Goal: Find specific page/section: Find specific page/section

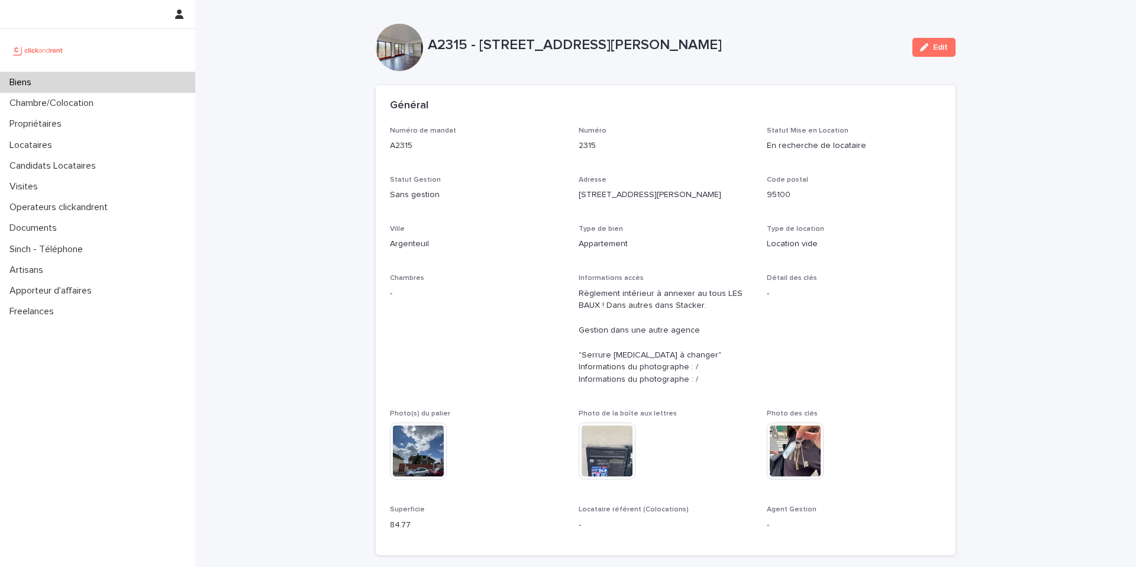
click at [54, 82] on div "Biens" at bounding box center [97, 82] width 195 height 21
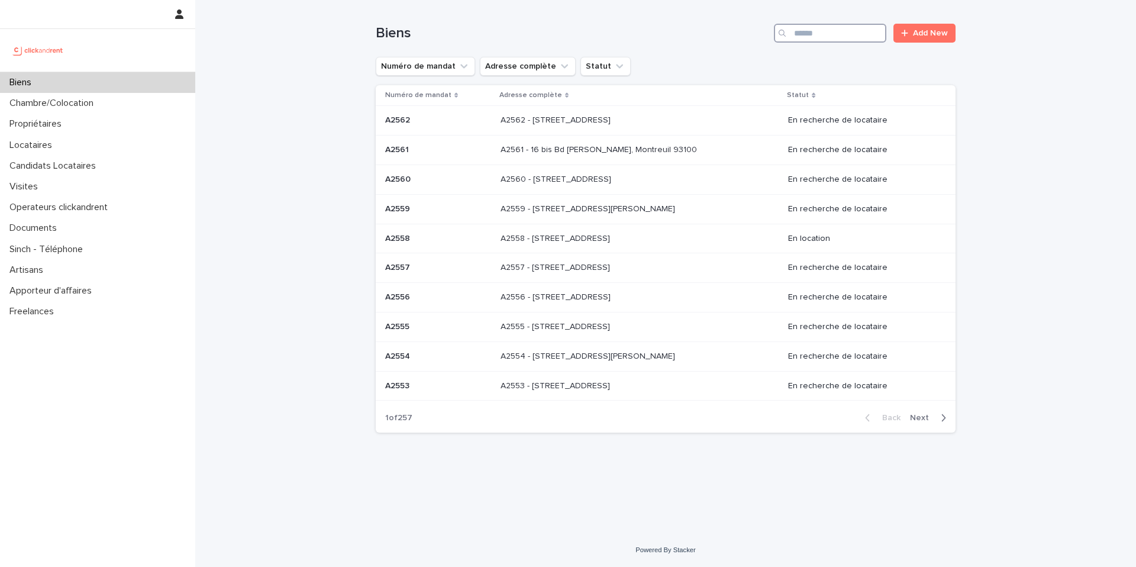
click at [828, 34] on input "Search" at bounding box center [830, 33] width 112 height 19
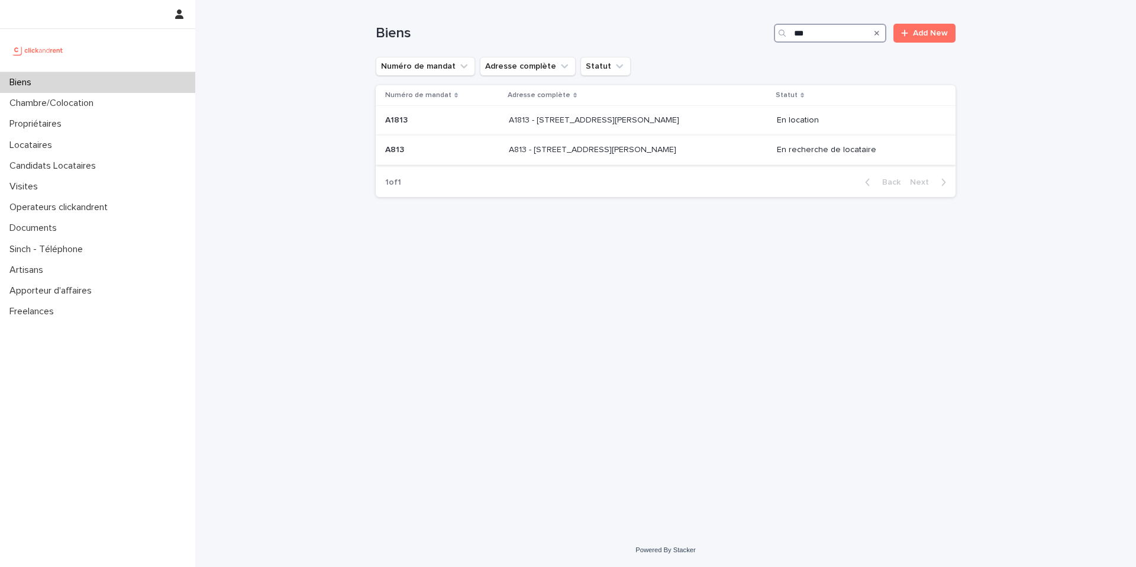
type input "***"
click at [696, 159] on div "A813 - 67 rue Barthélémy Danjou, Boulogne-Billancourt 92100 A813 - 67 rue Barth…" at bounding box center [638, 150] width 259 height 20
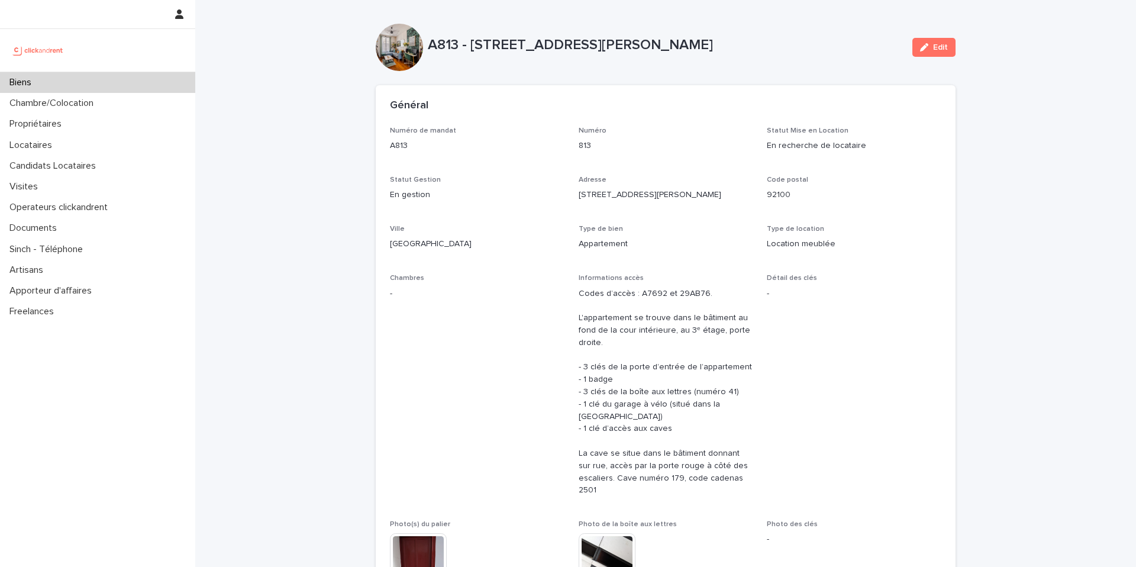
click at [652, 66] on div "A813 - 67 rue Barthélémy Danjou, Boulogne-Billancourt 92100 Edit" at bounding box center [666, 47] width 580 height 47
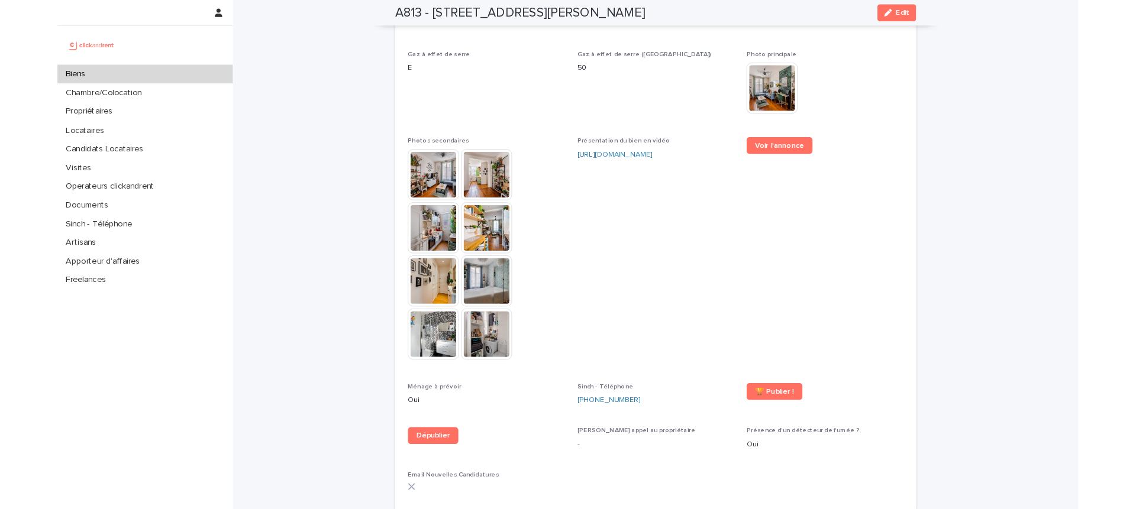
scroll to position [3066, 0]
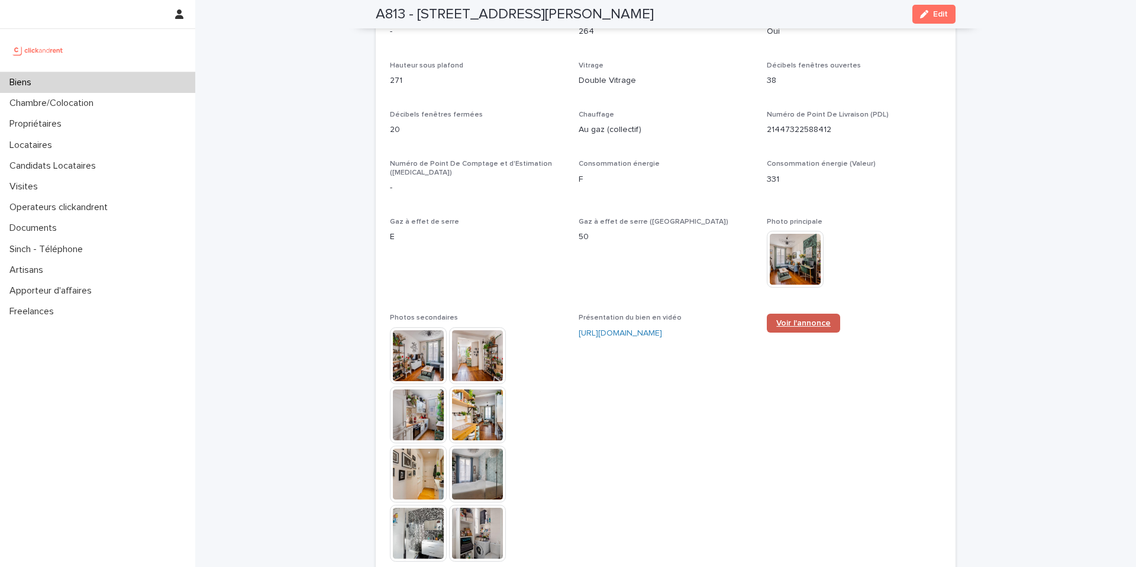
click at [796, 314] on link "Voir l'annonce" at bounding box center [803, 323] width 73 height 19
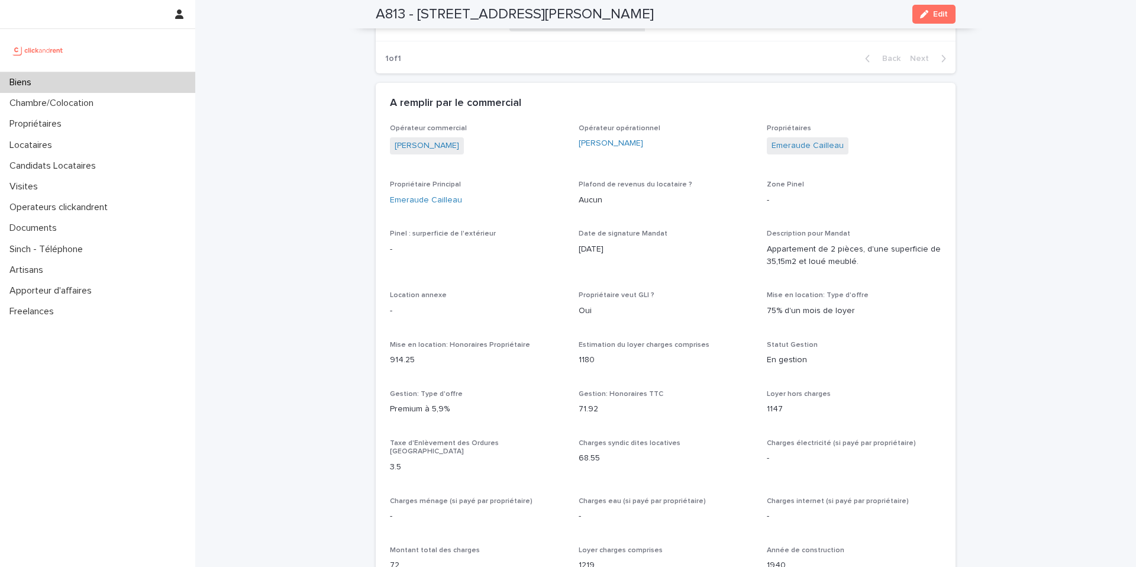
drag, startPoint x: 638, startPoint y: 257, endPoint x: 677, endPoint y: 240, distance: 43.4
click at [638, 256] on span "Date de signature Mandat 31/8/2022" at bounding box center [666, 253] width 175 height 47
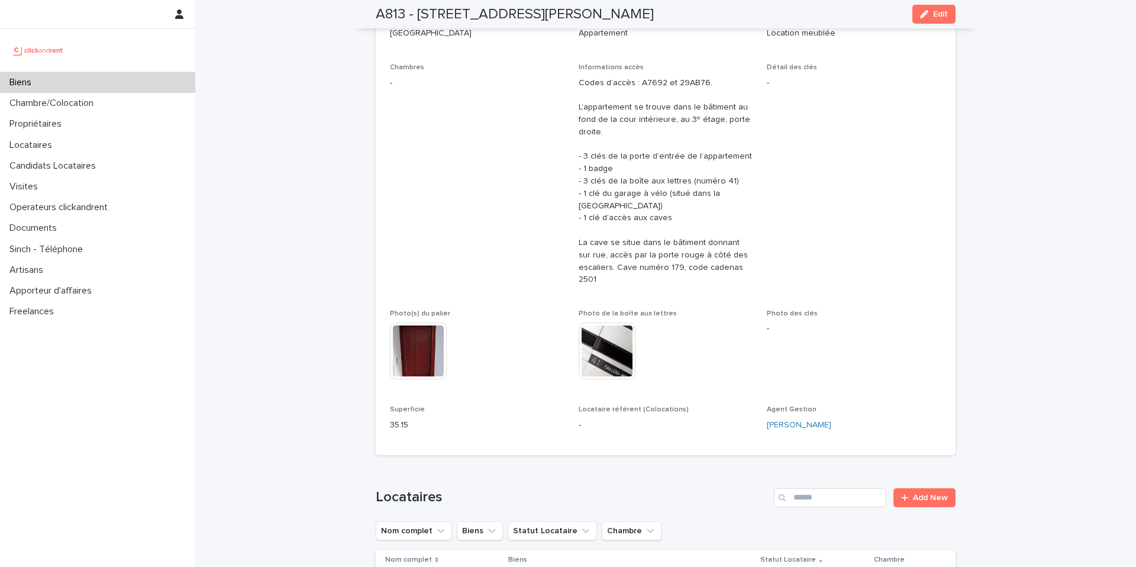
scroll to position [0, 0]
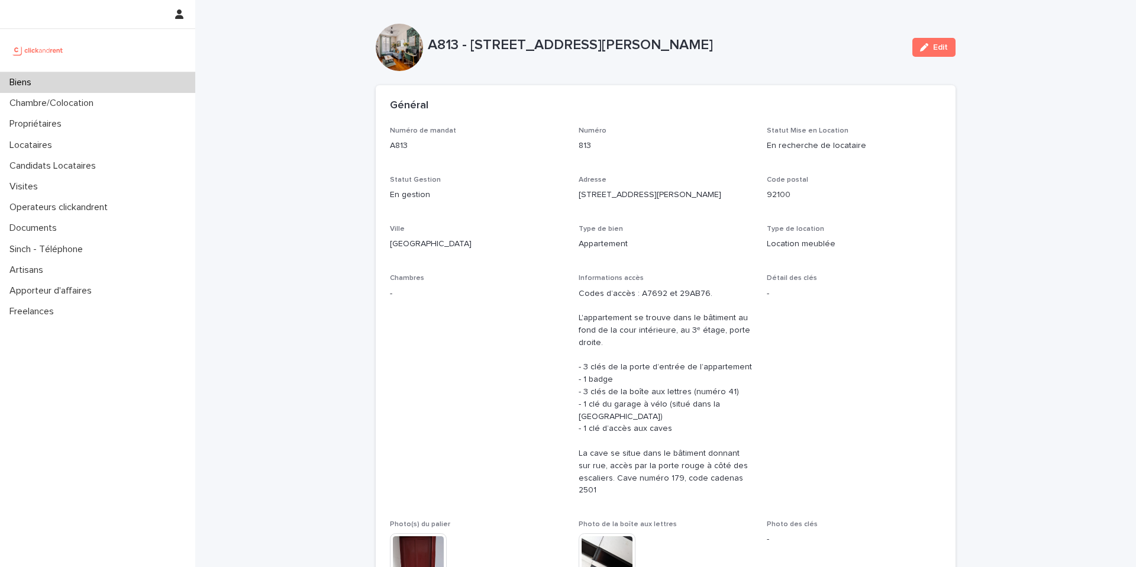
drag, startPoint x: 348, startPoint y: 121, endPoint x: 349, endPoint y: 112, distance: 8.9
